Goal: Task Accomplishment & Management: Use online tool/utility

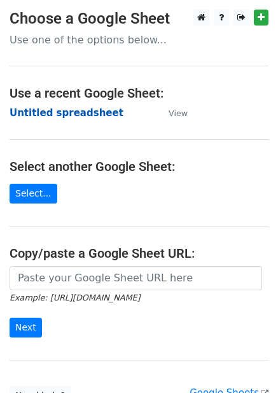
click at [88, 115] on strong "Untitled spreadsheet" at bounding box center [67, 112] width 114 height 11
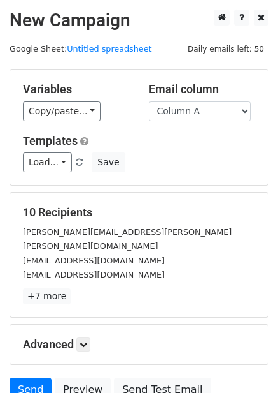
scroll to position [103, 0]
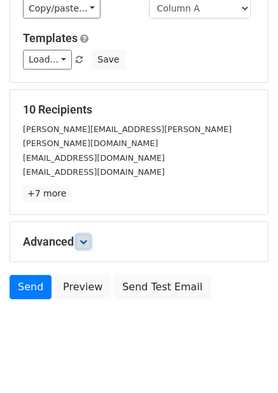
click at [87, 238] on icon at bounding box center [84, 242] width 8 height 8
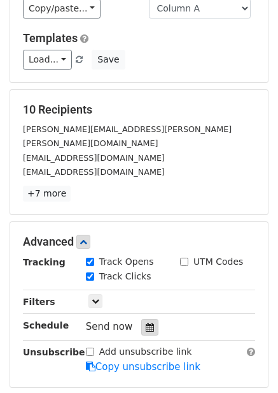
click at [146, 322] on icon at bounding box center [150, 326] width 8 height 9
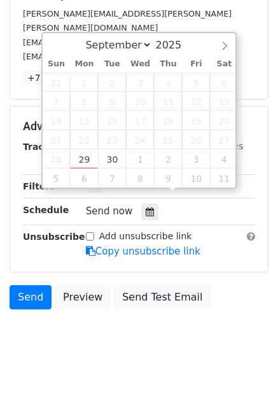
scroll to position [228, 0]
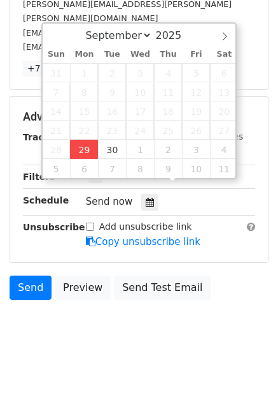
type input "2025-09-29 12:23"
type input "23"
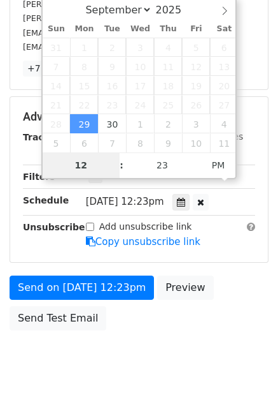
type input "4"
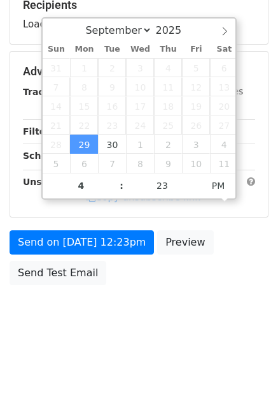
type input "2025-09-29 16:23"
click at [148, 328] on body "New Campaign Daily emails left: 50 Google Sheet: Untitled spreadsheet Variables…" at bounding box center [139, 72] width 278 height 540
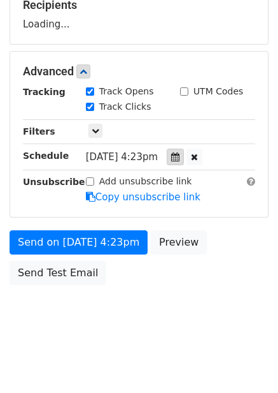
click at [184, 149] on div at bounding box center [175, 156] width 17 height 17
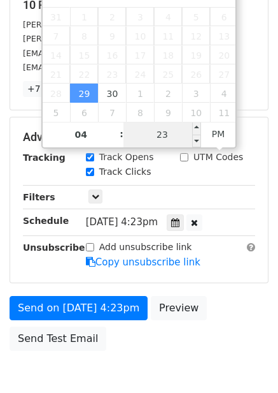
click at [164, 127] on input "23" at bounding box center [163, 134] width 78 height 25
type input "0"
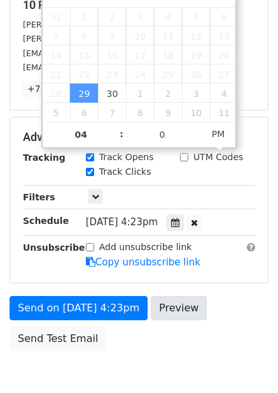
type input "2025-09-29 16:00"
click at [200, 312] on div "Send on Sep 29 at 4:23pm Preview Send Test Email" at bounding box center [139, 326] width 278 height 61
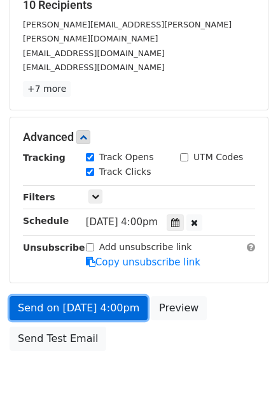
click at [115, 297] on link "Send on Sep 29 at 4:00pm" at bounding box center [79, 308] width 138 height 24
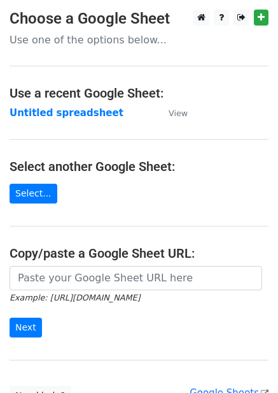
click at [57, 107] on strong "Untitled spreadsheet" at bounding box center [67, 112] width 114 height 11
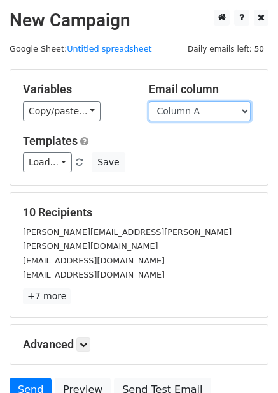
click at [217, 117] on select "Column A Column B Column C Column D Column E Column F" at bounding box center [200, 111] width 102 height 20
click at [149, 101] on select "Column A Column B Column C Column D Column E Column F" at bounding box center [200, 111] width 102 height 20
click at [206, 118] on select "Column A Column B Column C Column D Column E Column F" at bounding box center [200, 111] width 102 height 20
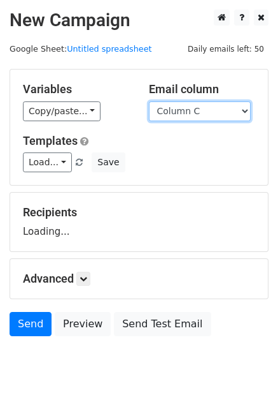
select select "Column B"
click at [149, 101] on select "Column A Column B Column C Column D Column E Column F" at bounding box center [200, 111] width 102 height 20
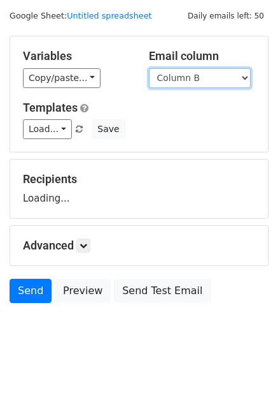
scroll to position [52, 0]
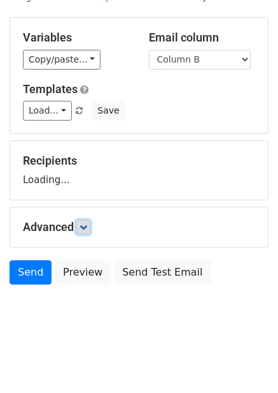
click at [87, 228] on icon at bounding box center [84, 227] width 8 height 8
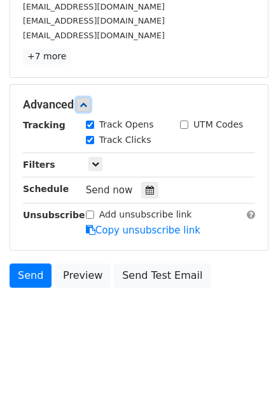
scroll to position [228, 0]
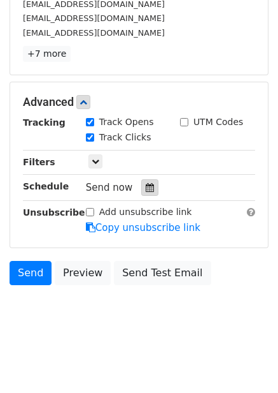
click at [146, 191] on icon at bounding box center [150, 187] width 8 height 9
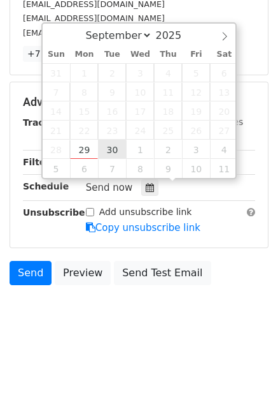
type input "2025-09-30 12:00"
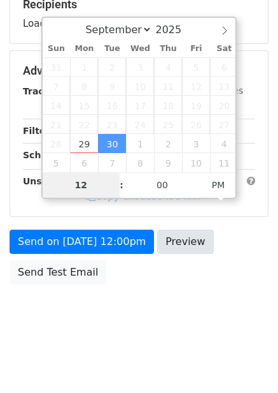
scroll to position [207, 0]
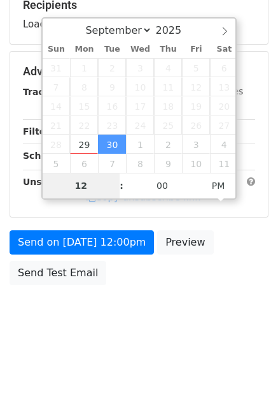
type input "5"
type input "2025-09-30 17:00"
click at [173, 319] on body "New Campaign Daily emails left: 50 Google Sheet: Untitled spreadsheet Variables…" at bounding box center [139, 72] width 278 height 540
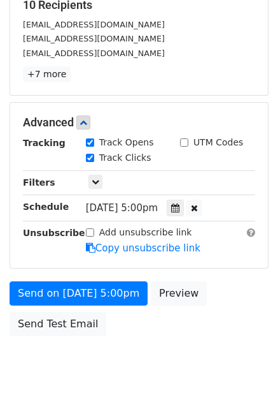
click at [154, 327] on div "Send on Sep 30 at 5:00pm Preview Send Test Email" at bounding box center [139, 311] width 278 height 61
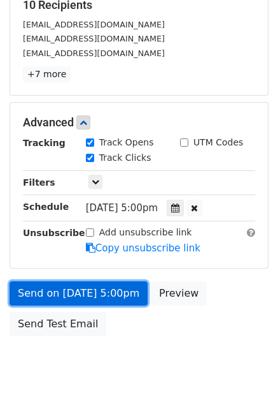
click at [112, 299] on link "Send on Sep 30 at 5:00pm" at bounding box center [79, 293] width 138 height 24
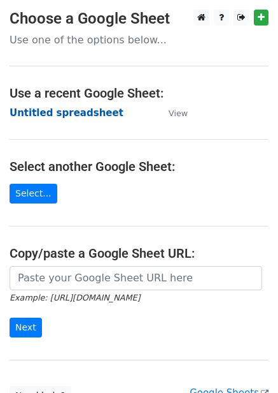
click at [86, 117] on strong "Untitled spreadsheet" at bounding box center [67, 112] width 114 height 11
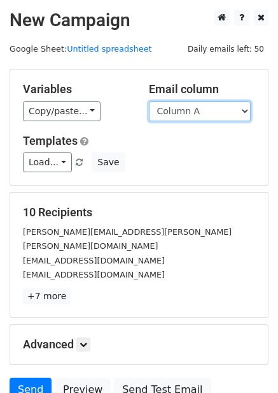
drag, startPoint x: 207, startPoint y: 102, endPoint x: 207, endPoint y: 110, distance: 8.3
click at [207, 102] on select "Column A Column B Column C Column D Column E Column F" at bounding box center [200, 111] width 102 height 20
select select "Column C"
click at [149, 101] on select "Column A Column B Column C Column D Column E Column F" at bounding box center [200, 111] width 102 height 20
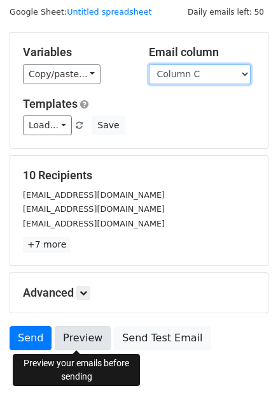
scroll to position [103, 0]
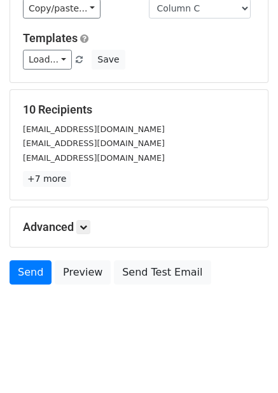
click at [94, 229] on h5 "Advanced" at bounding box center [139, 227] width 233 height 14
click at [82, 229] on link at bounding box center [83, 227] width 14 height 14
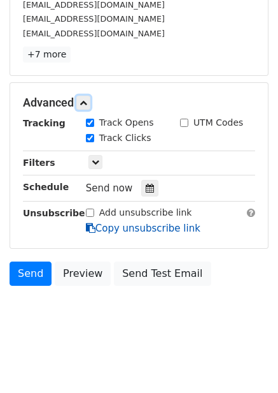
scroll to position [228, 0]
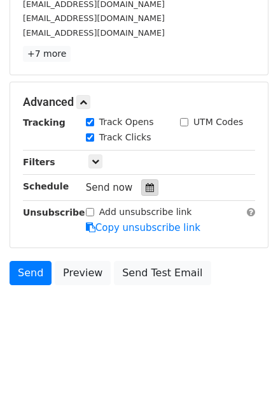
click at [146, 185] on icon at bounding box center [150, 187] width 8 height 9
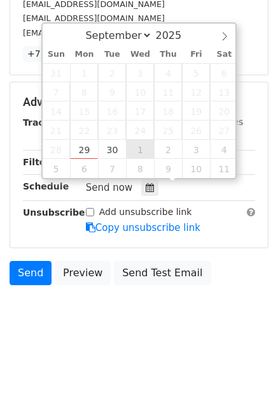
type input "2025-10-01 12:00"
select select "9"
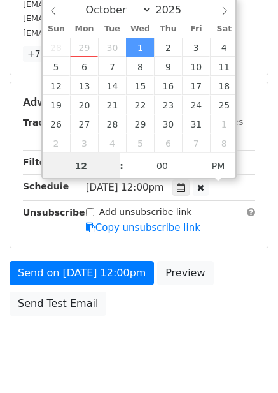
scroll to position [1, 0]
type input "6"
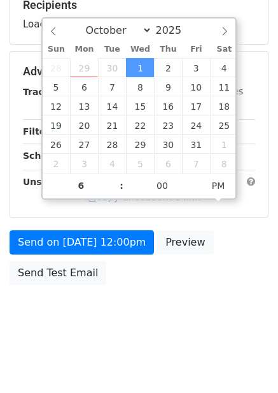
type input "2025-10-01 18:00"
click at [170, 278] on div "Send on Oct 1 at 12:00pm Preview Send Test Email" at bounding box center [139, 260] width 278 height 61
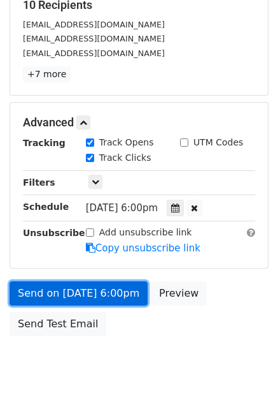
click at [78, 301] on link "Send on Oct 1 at 6:00pm" at bounding box center [79, 293] width 138 height 24
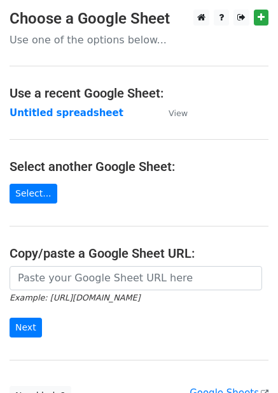
click at [78, 117] on strong "Untitled spreadsheet" at bounding box center [67, 112] width 114 height 11
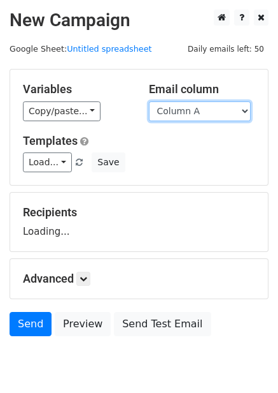
click at [205, 109] on select "Column A Column B Column C Column D Column E Column F" at bounding box center [200, 111] width 102 height 20
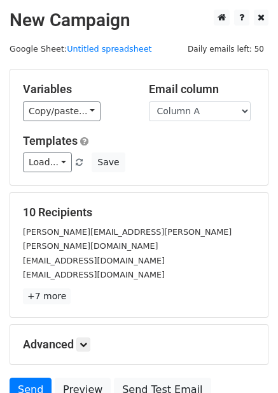
click at [191, 184] on div "Variables Copy/paste... {{Column A}} {{Column B}} {{Column C}} {{Column D}} {{C…" at bounding box center [139, 126] width 258 height 115
drag, startPoint x: 207, startPoint y: 110, endPoint x: 203, endPoint y: 117, distance: 7.4
click at [207, 110] on select "Column A Column B Column C Column D Column E Column F" at bounding box center [200, 111] width 102 height 20
select select "Column D"
click at [149, 101] on select "Column A Column B Column C Column D Column E Column F" at bounding box center [200, 111] width 102 height 20
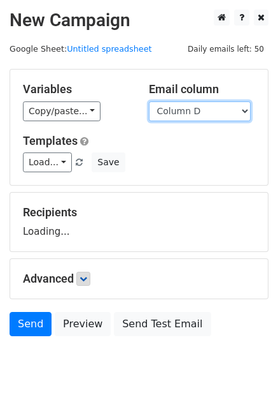
scroll to position [52, 0]
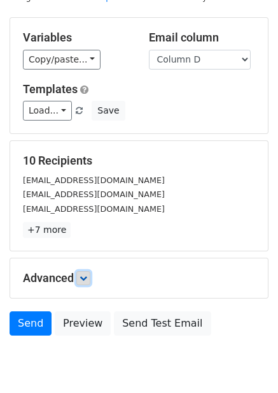
click at [85, 279] on icon at bounding box center [84, 278] width 8 height 8
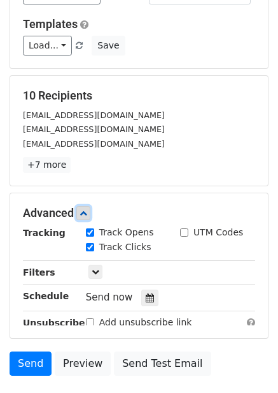
scroll to position [179, 0]
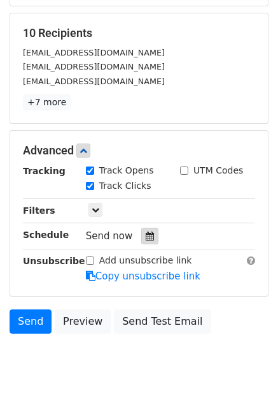
click at [148, 238] on icon at bounding box center [150, 235] width 8 height 9
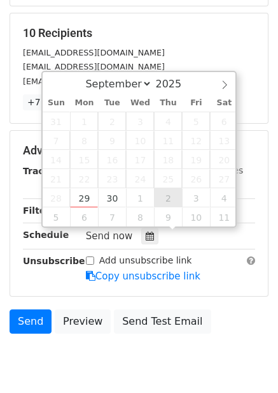
type input "2025-10-02 12:00"
select select "9"
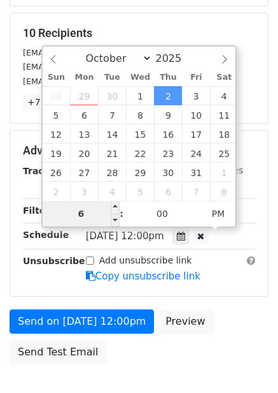
click at [98, 213] on input "6" at bounding box center [82, 213] width 78 height 25
type input "7"
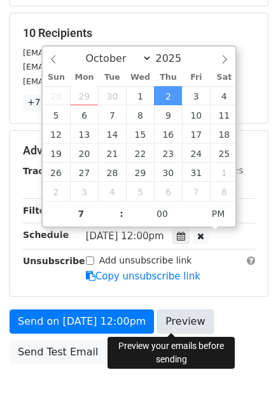
type input "2025-10-02 19:00"
click at [174, 322] on link "Preview" at bounding box center [185, 321] width 56 height 24
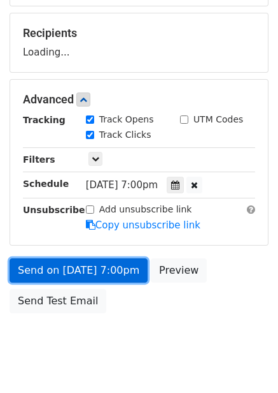
click at [107, 268] on link "Send on Oct 2 at 7:00pm" at bounding box center [79, 270] width 138 height 24
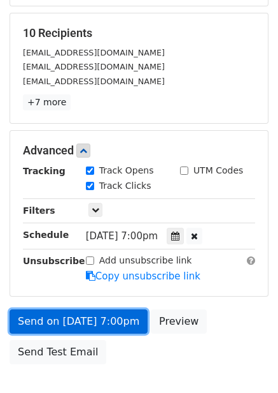
click at [99, 310] on link "Send on Oct 2 at 7:00pm" at bounding box center [79, 321] width 138 height 24
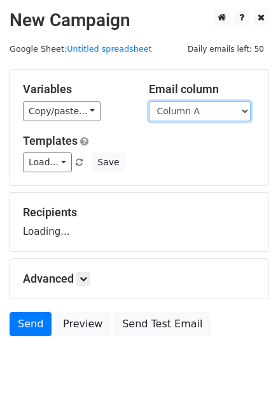
drag, startPoint x: 0, startPoint y: 0, endPoint x: 205, endPoint y: 113, distance: 233.6
click at [205, 113] on select "Column A Column B Column C Column D Column E Column F" at bounding box center [200, 111] width 102 height 20
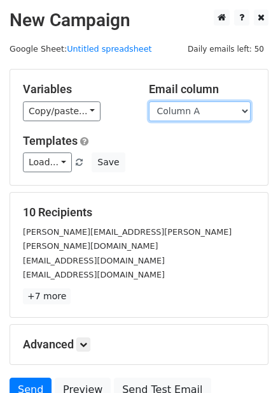
click at [193, 115] on select "Column A Column B Column C Column D Column E Column F" at bounding box center [200, 111] width 102 height 20
select select "Column E"
click at [149, 101] on select "Column A Column B Column C Column D Column E Column F" at bounding box center [200, 111] width 102 height 20
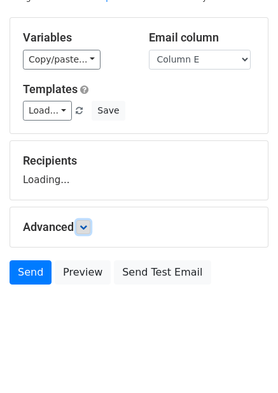
click at [90, 220] on link at bounding box center [83, 227] width 14 height 14
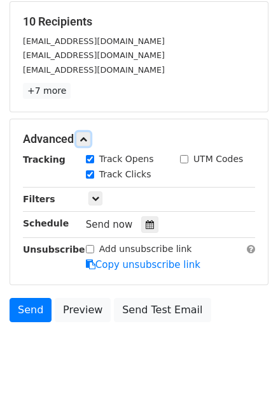
scroll to position [191, 0]
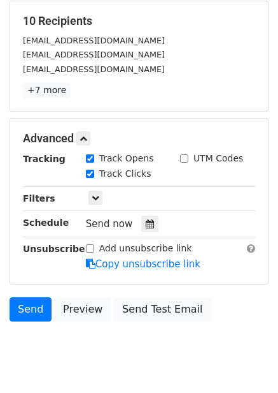
click at [152, 213] on div "Tracking Track Opens UTM Codes Track Clicks Filters Only include spreadsheet ro…" at bounding box center [139, 211] width 233 height 119
click at [150, 222] on div at bounding box center [149, 223] width 17 height 17
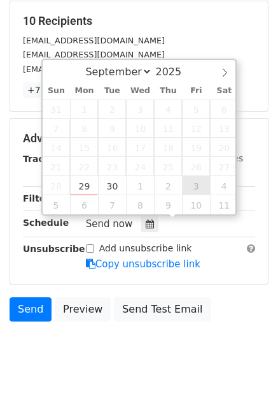
type input "2025-10-03 12:00"
select select "9"
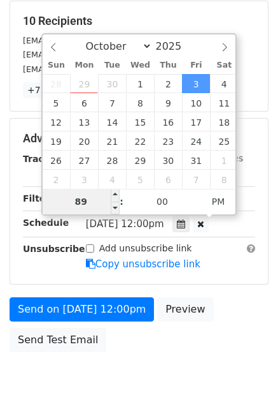
click at [105, 206] on input "89" at bounding box center [82, 201] width 78 height 25
type input "8"
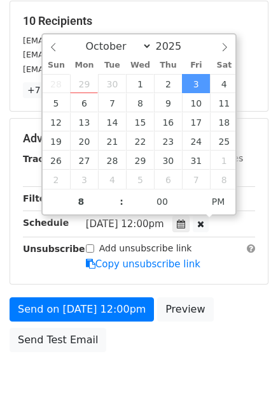
type input "2025-10-03 20:00"
click at [164, 331] on div "Send on Oct 3 at 12:00pm Preview Send Test Email" at bounding box center [139, 327] width 278 height 61
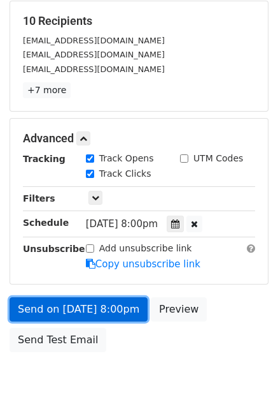
click at [96, 308] on link "Send on Oct 3 at 8:00pm" at bounding box center [79, 309] width 138 height 24
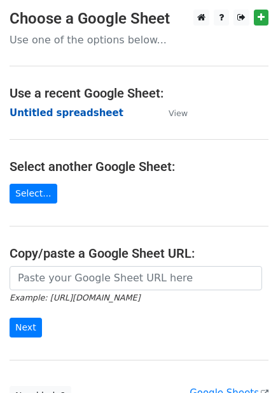
click at [97, 115] on strong "Untitled spreadsheet" at bounding box center [67, 112] width 114 height 11
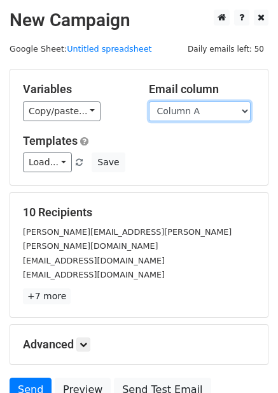
click at [234, 120] on select "Column A Column B Column C Column D Column E Column F" at bounding box center [200, 111] width 102 height 20
select select "Column F"
click at [149, 101] on select "Column A Column B Column C Column D Column E Column F" at bounding box center [200, 111] width 102 height 20
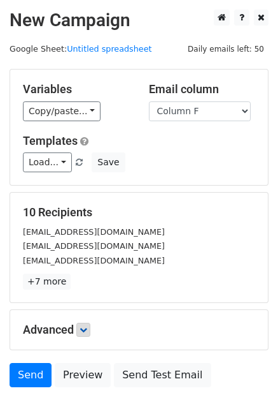
click at [85, 278] on p "+7 more" at bounding box center [139, 281] width 233 height 16
click at [90, 334] on link at bounding box center [83, 329] width 14 height 14
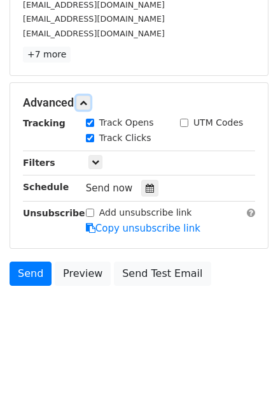
scroll to position [228, 0]
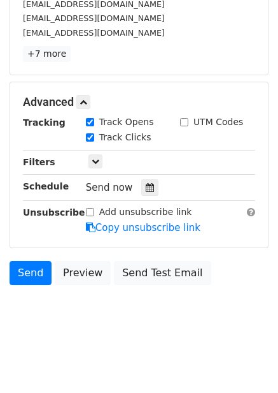
click at [143, 179] on div "Send now" at bounding box center [161, 187] width 150 height 17
click at [149, 187] on div at bounding box center [149, 187] width 17 height 17
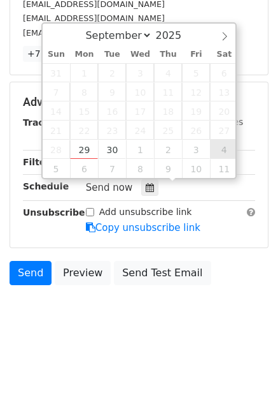
type input "2025-10-04 12:00"
select select "9"
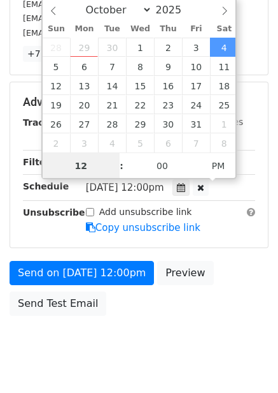
scroll to position [1, 0]
type input "9"
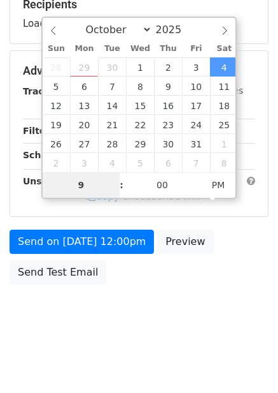
scroll to position [207, 0]
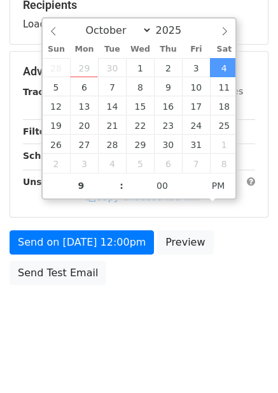
type input "2025-10-04 21:00"
click at [228, 264] on div "Send on Oct 4 at 12:00pm Preview Send Test Email" at bounding box center [139, 260] width 278 height 61
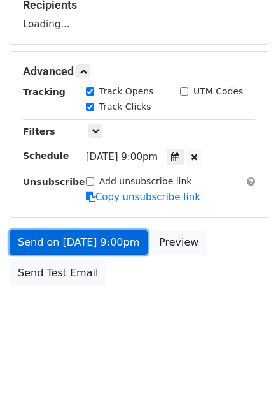
click at [108, 243] on link "Send on Oct 4 at 9:00pm" at bounding box center [79, 242] width 138 height 24
